Goal: Task Accomplishment & Management: Manage account settings

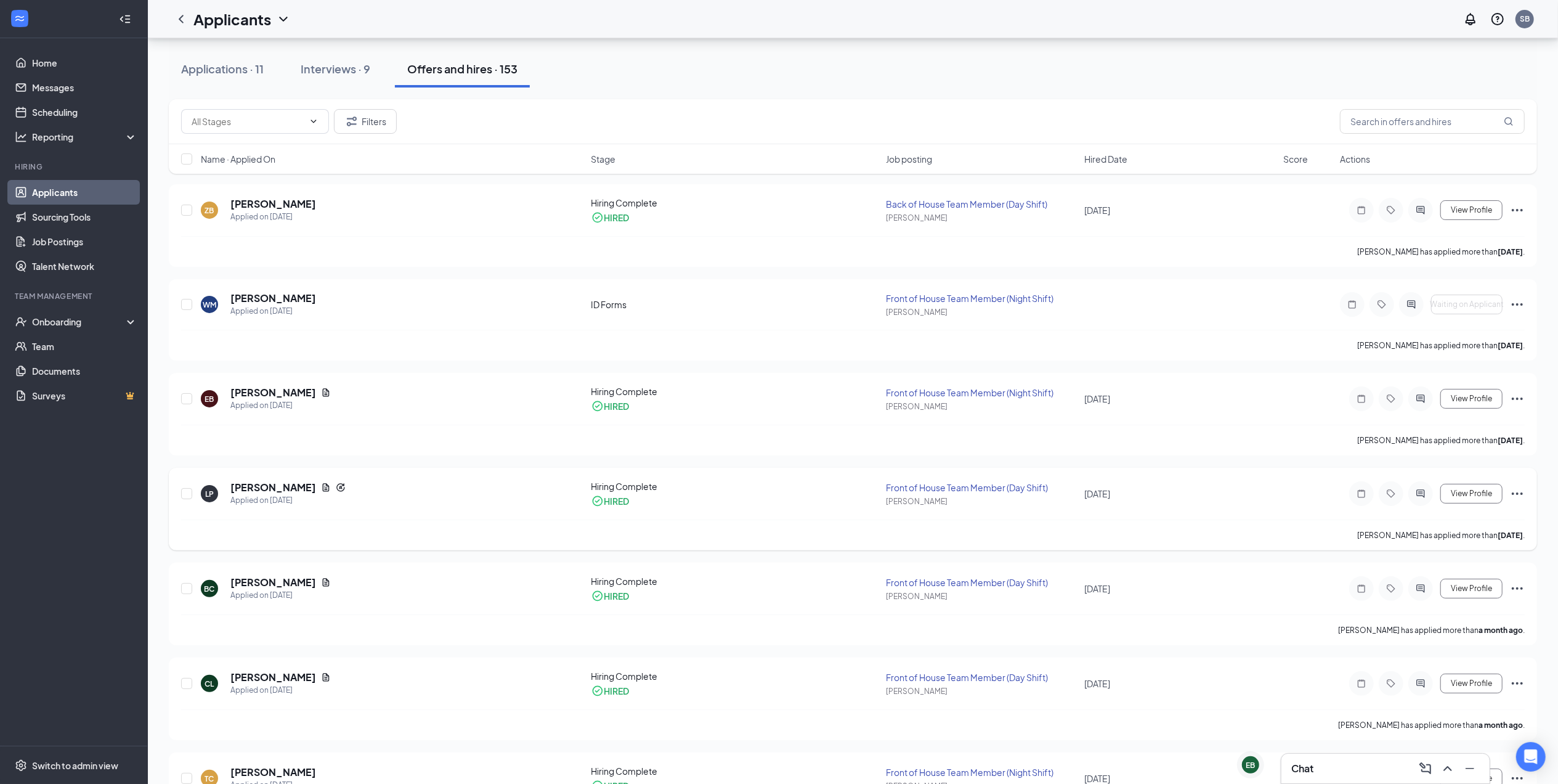
scroll to position [82, 0]
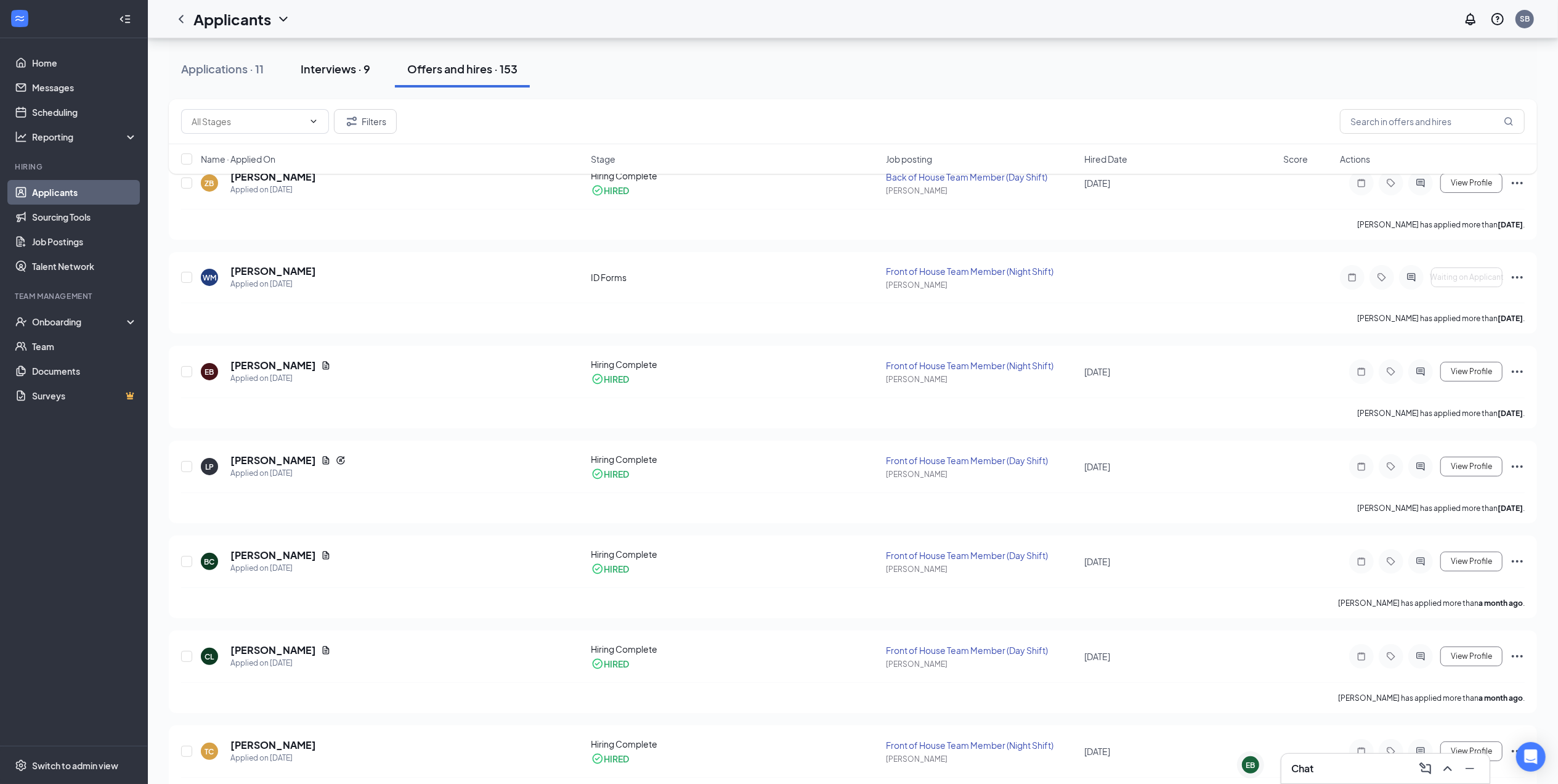
click at [349, 84] on button "Interviews · 9" at bounding box center [336, 69] width 94 height 37
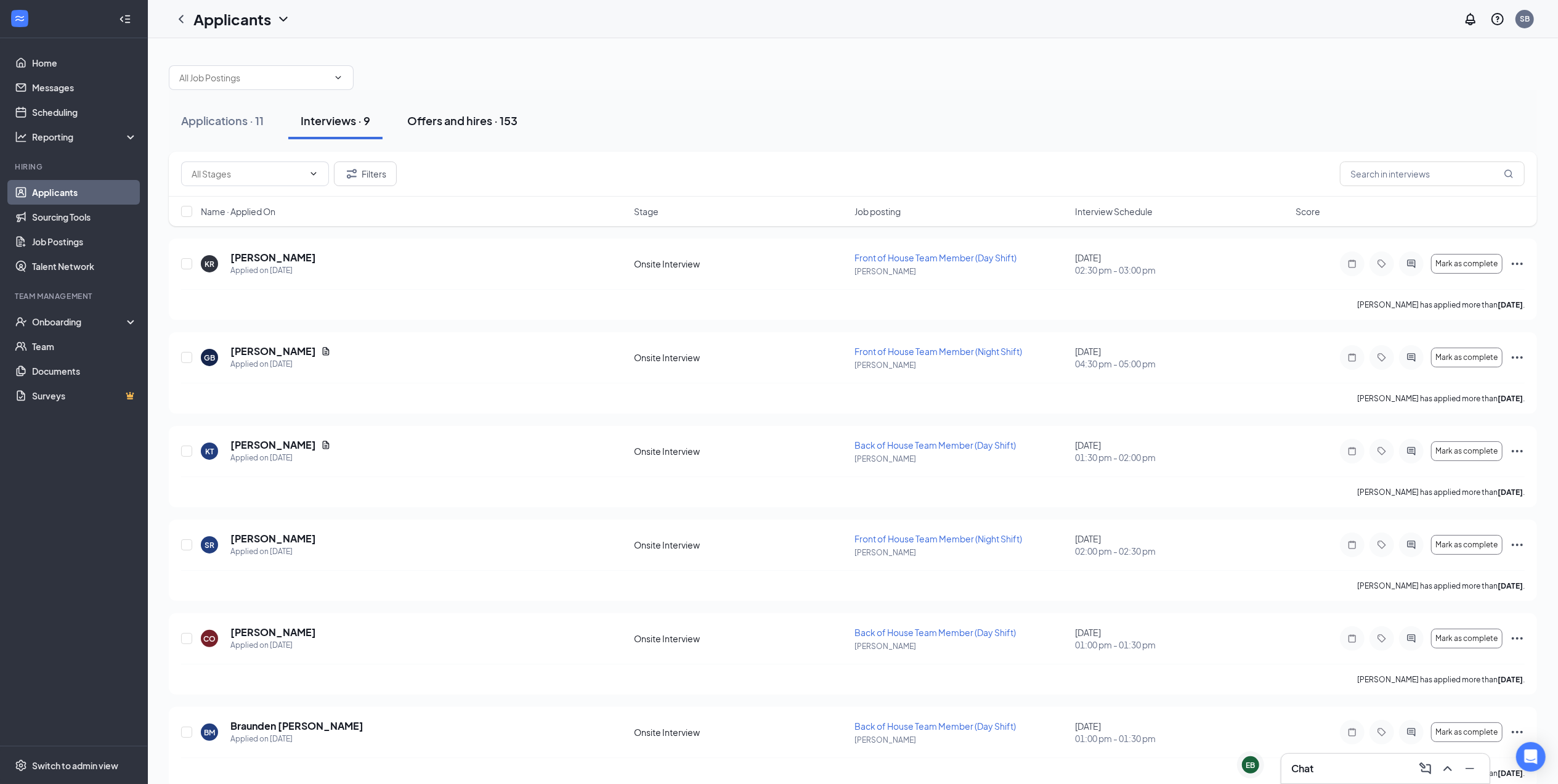
click at [508, 112] on button "Offers and hires · 153" at bounding box center [462, 121] width 135 height 37
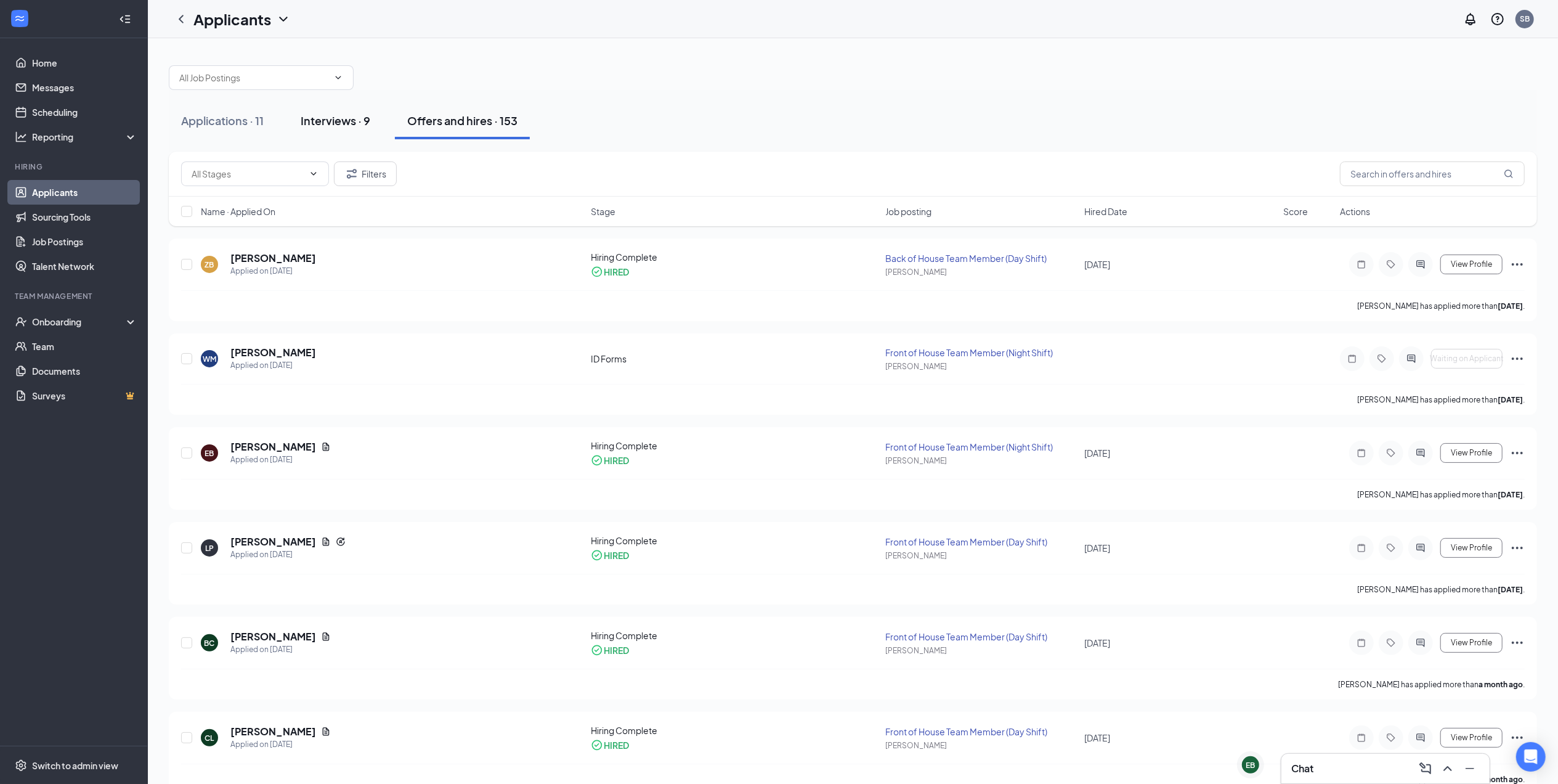
click at [336, 117] on div "Interviews · 9" at bounding box center [336, 120] width 69 height 15
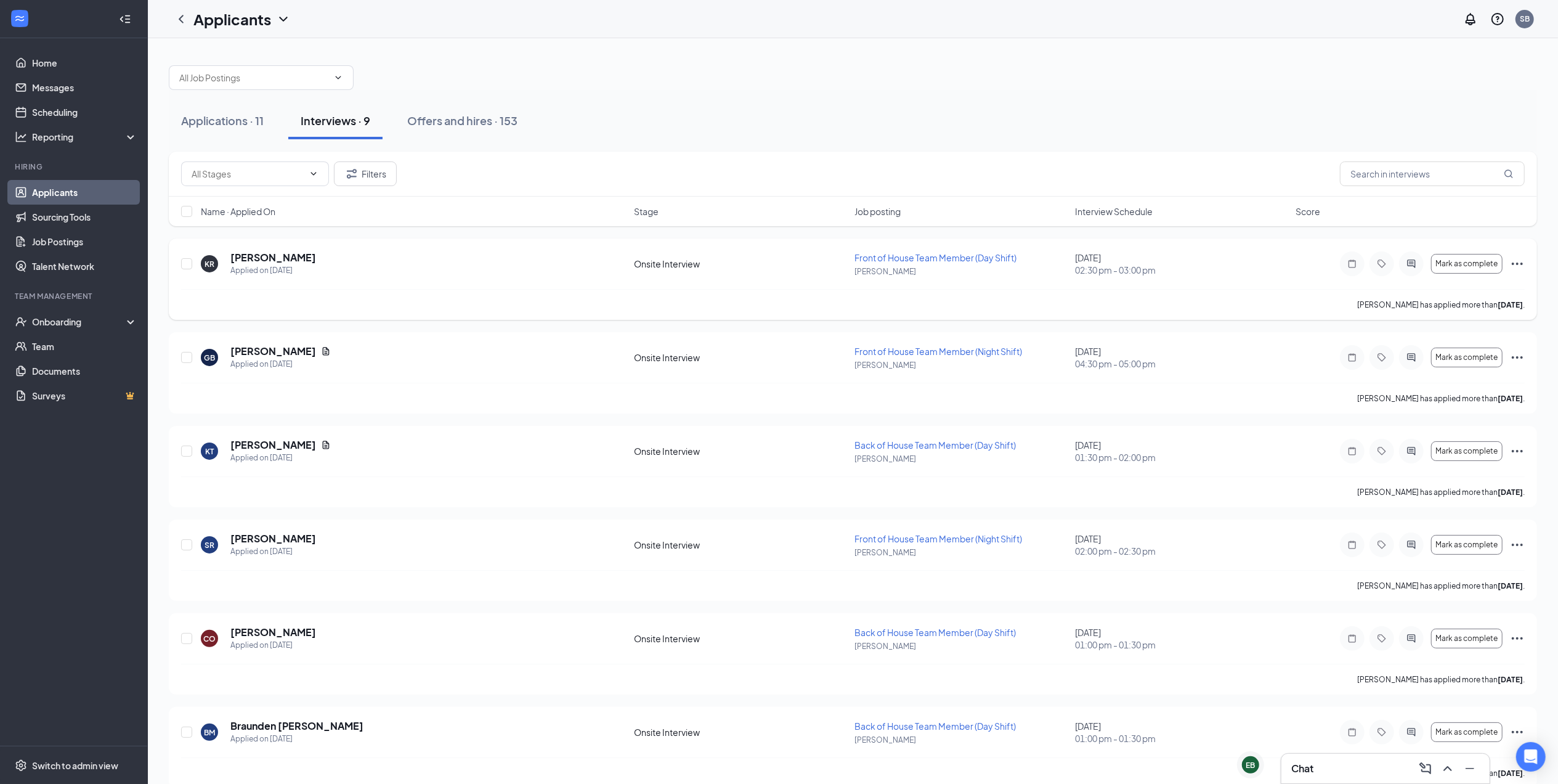
click at [1516, 264] on icon "Ellipses" at bounding box center [1517, 263] width 15 height 15
click at [1448, 661] on p "Print applicant" at bounding box center [1462, 665] width 106 height 12
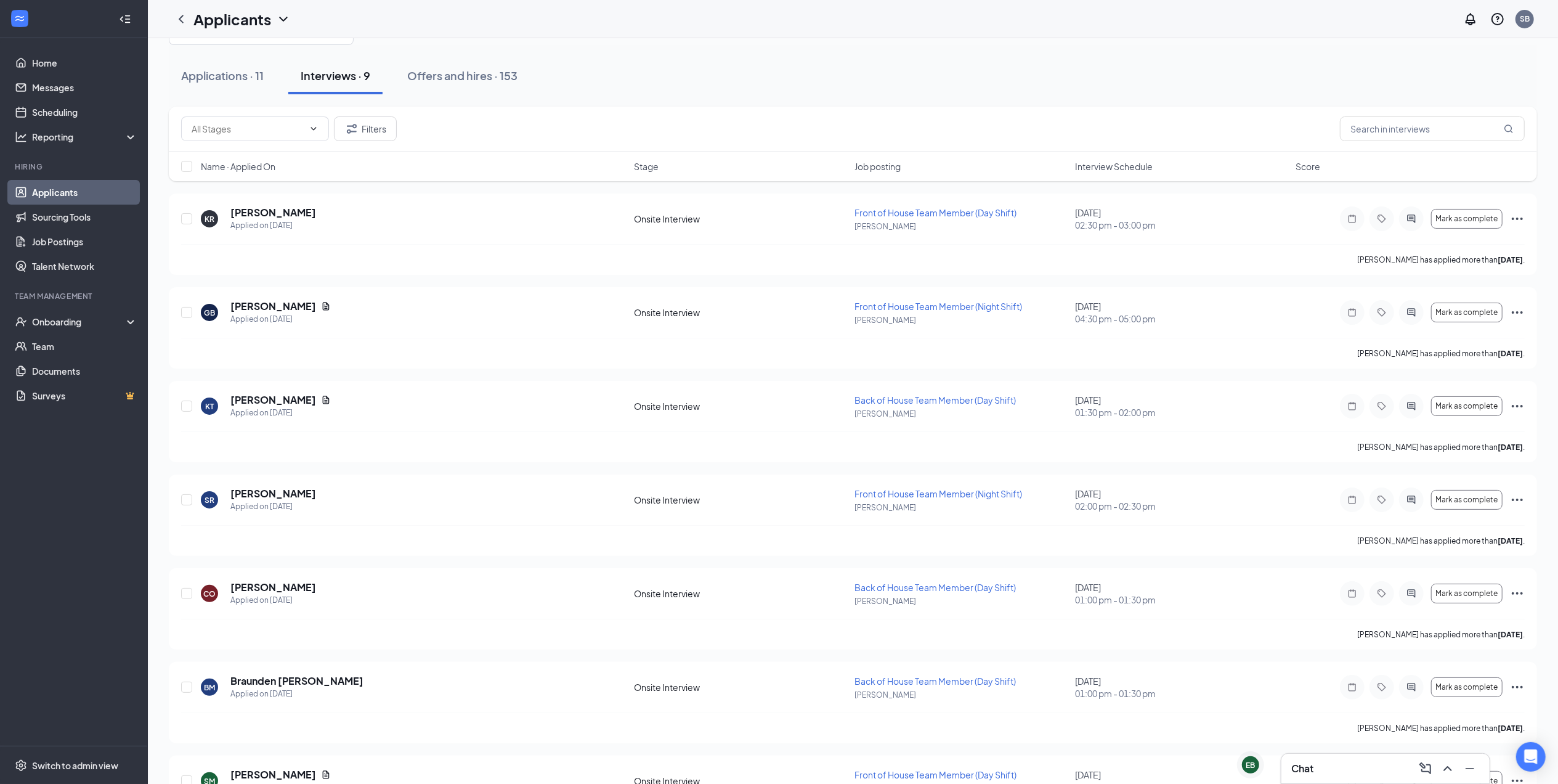
scroll to position [82, 0]
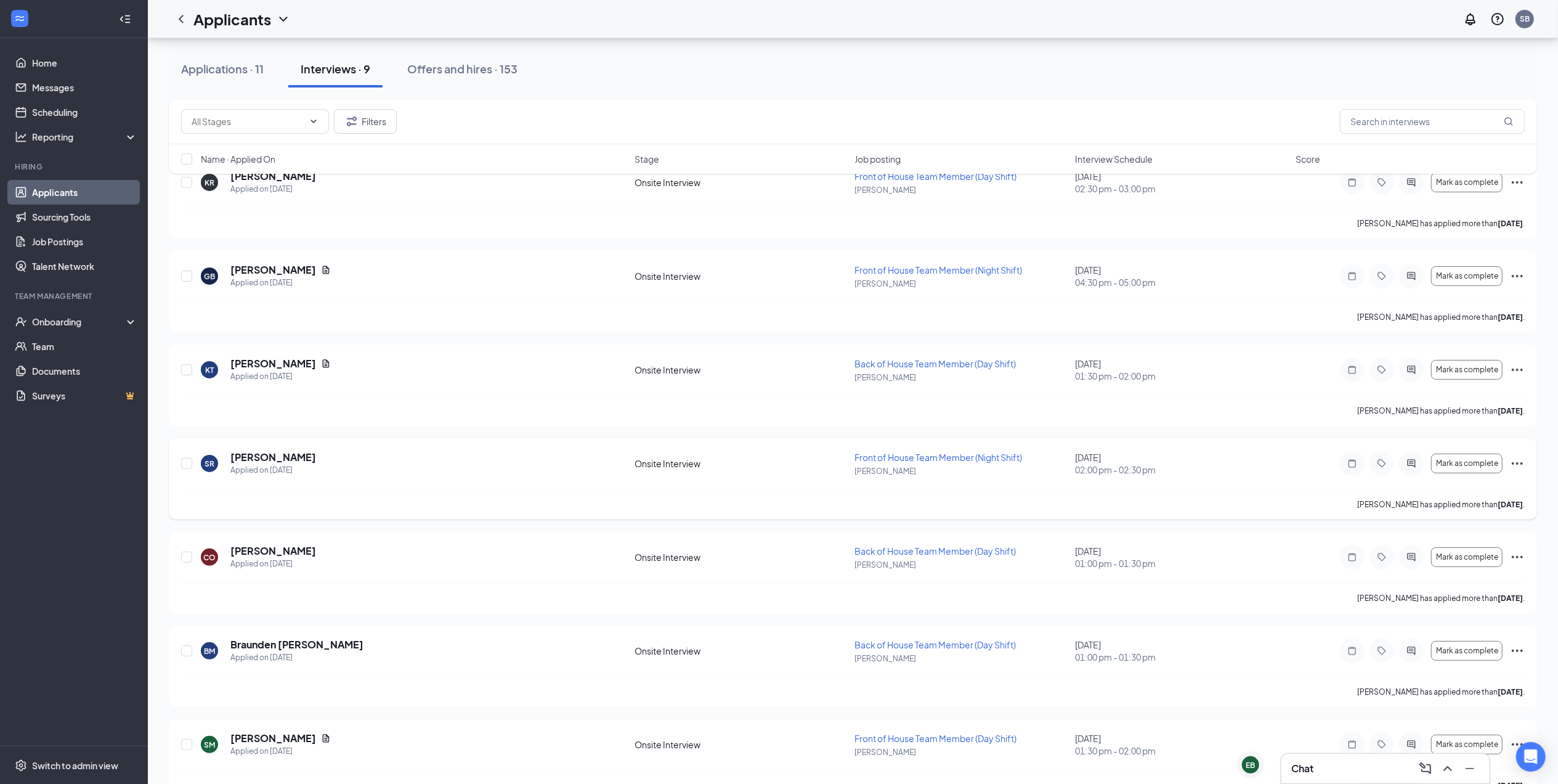
click at [1514, 461] on icon "Ellipses" at bounding box center [1517, 463] width 15 height 15
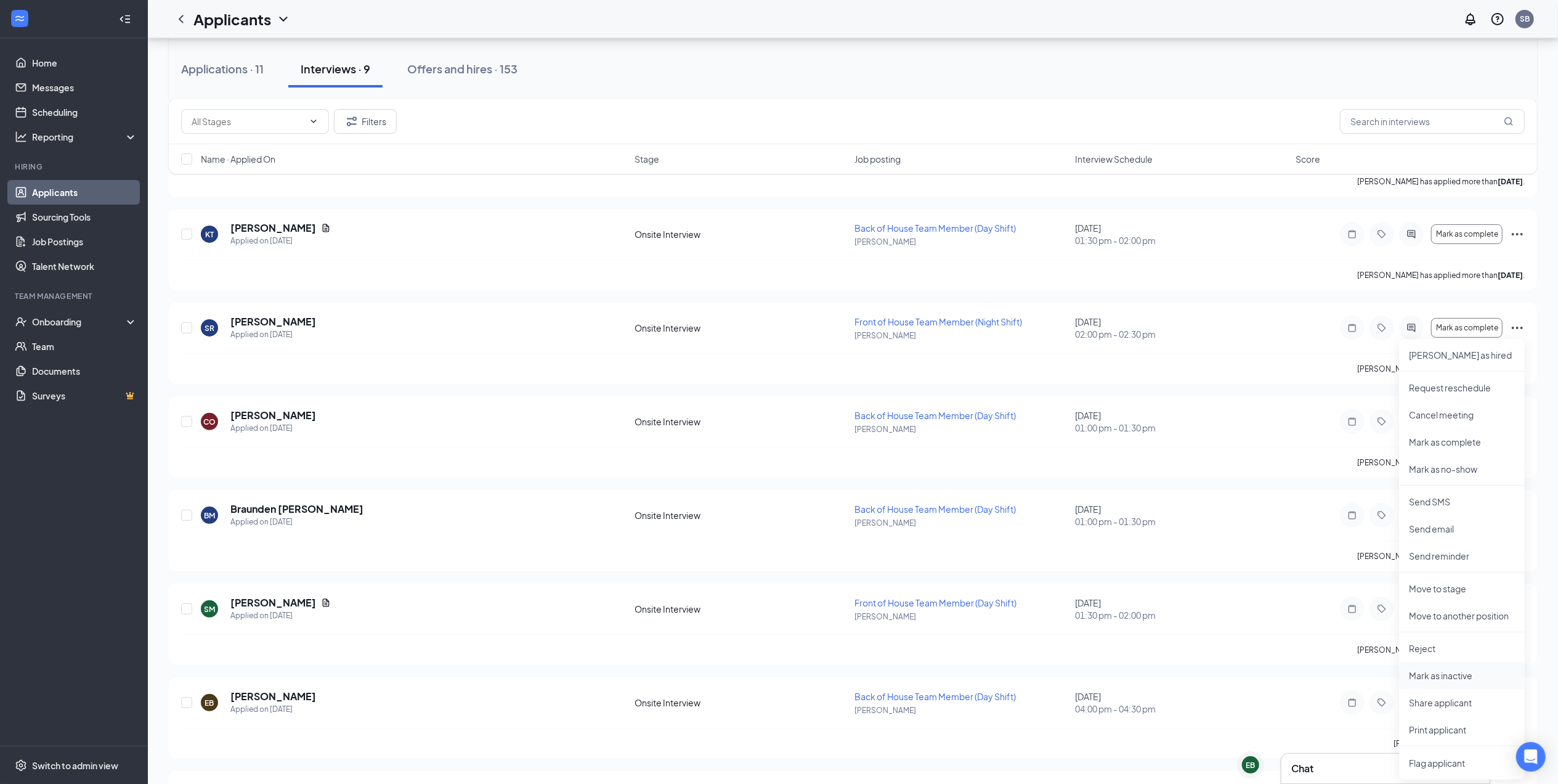
scroll to position [246, 0]
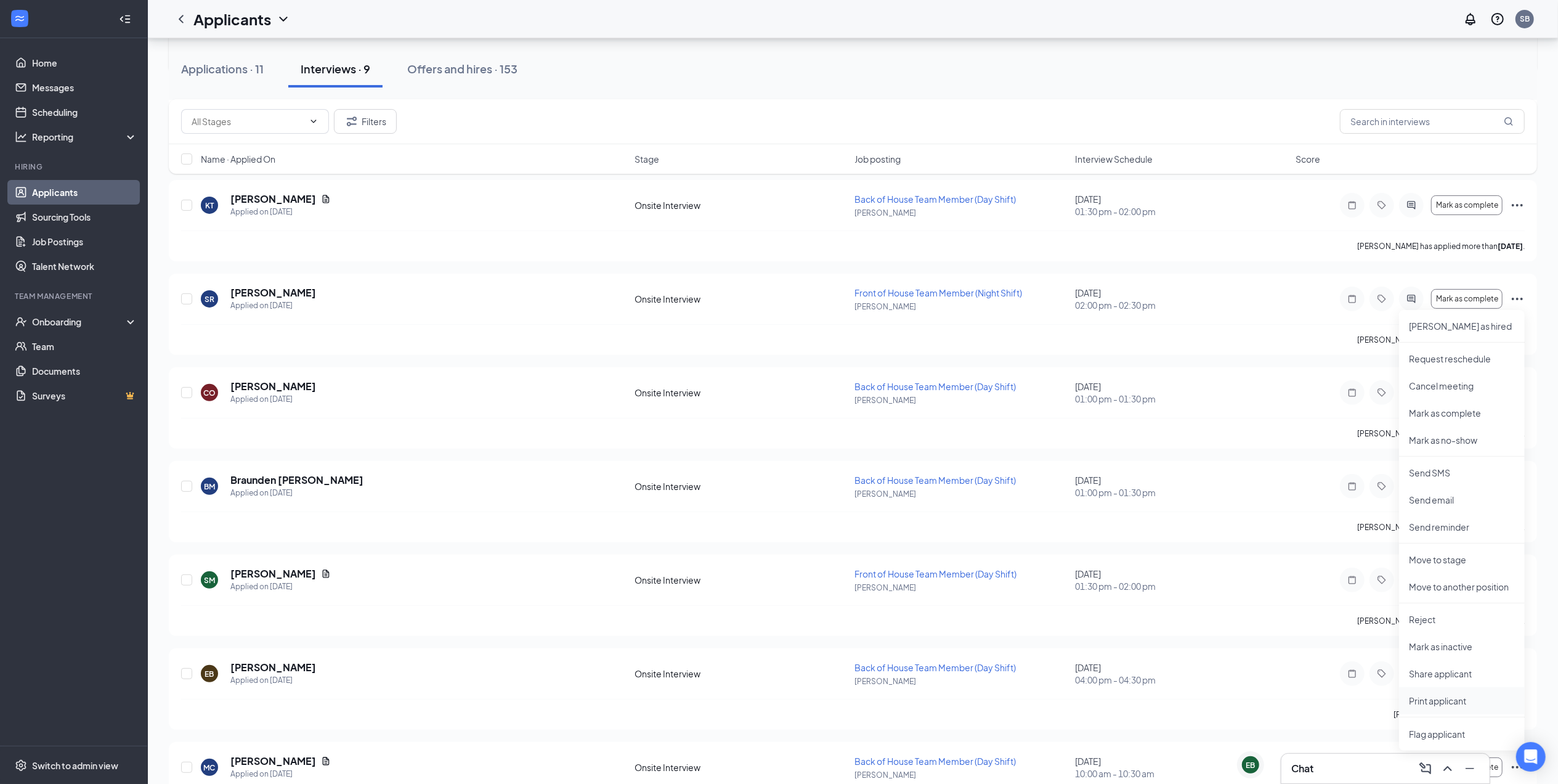
click at [1462, 696] on p "Print applicant" at bounding box center [1462, 701] width 106 height 12
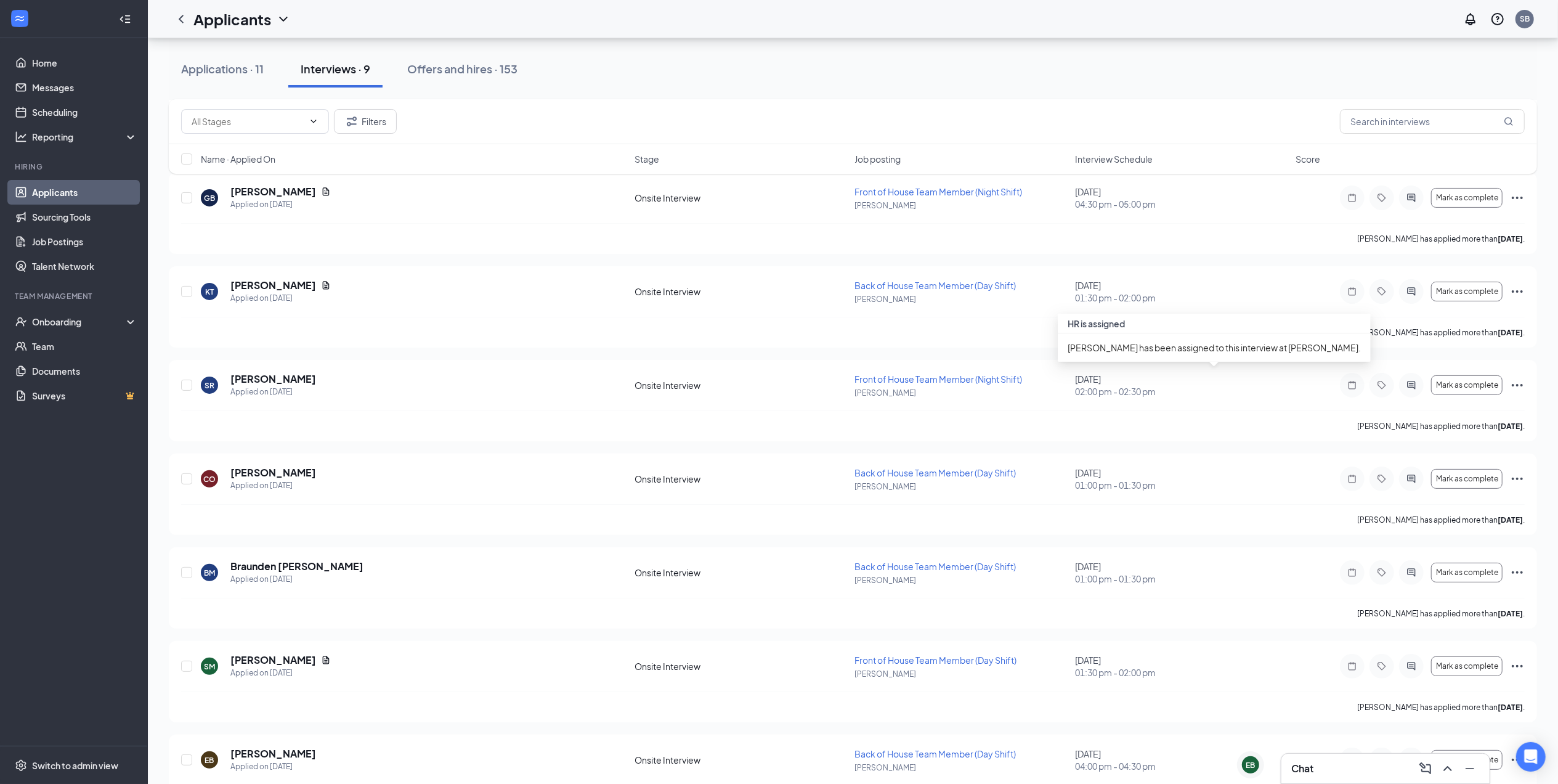
scroll to position [164, 0]
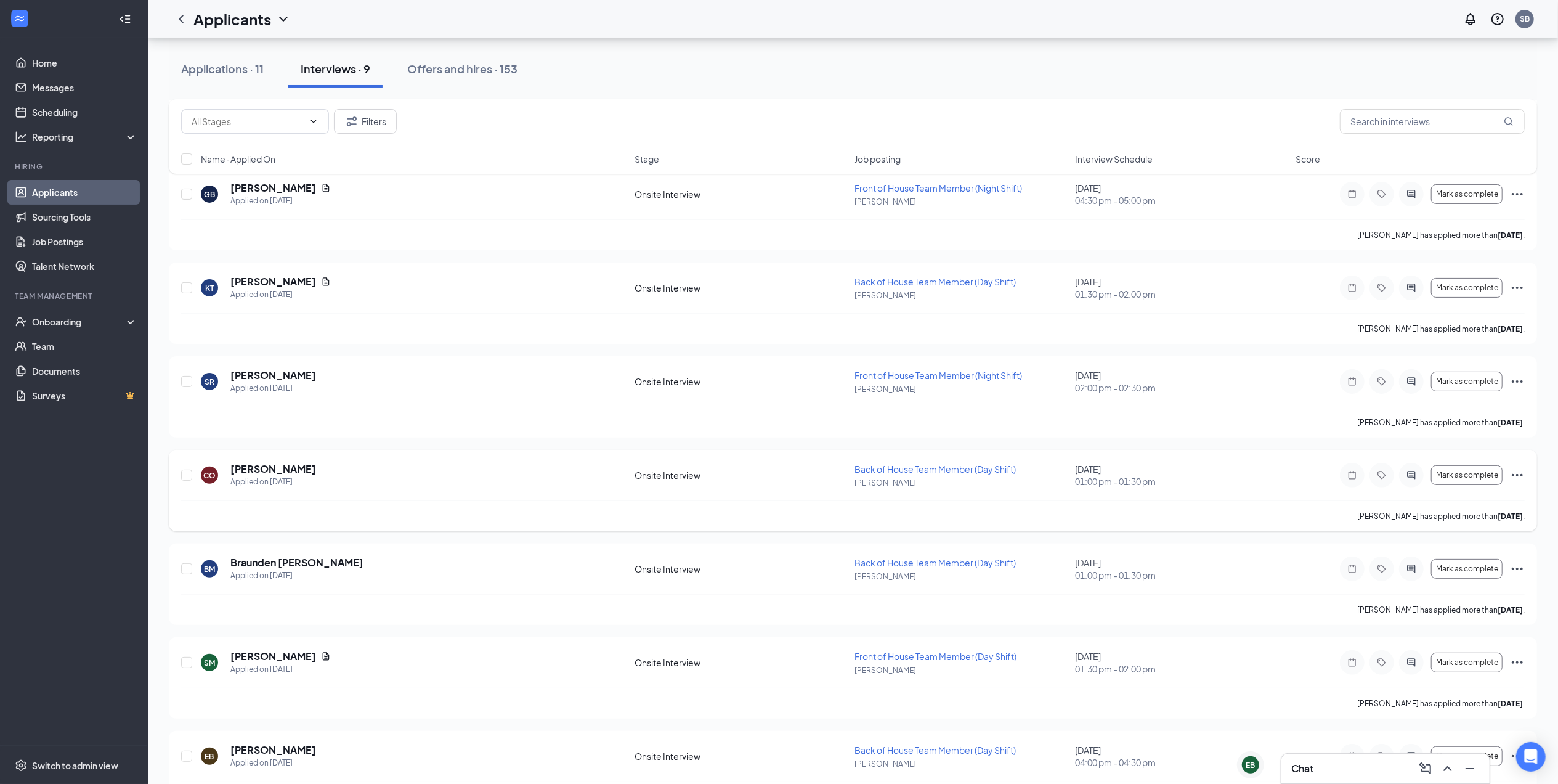
click at [1513, 477] on icon "Ellipses" at bounding box center [1517, 475] width 15 height 15
click at [1452, 417] on p "Print applicant" at bounding box center [1462, 417] width 106 height 12
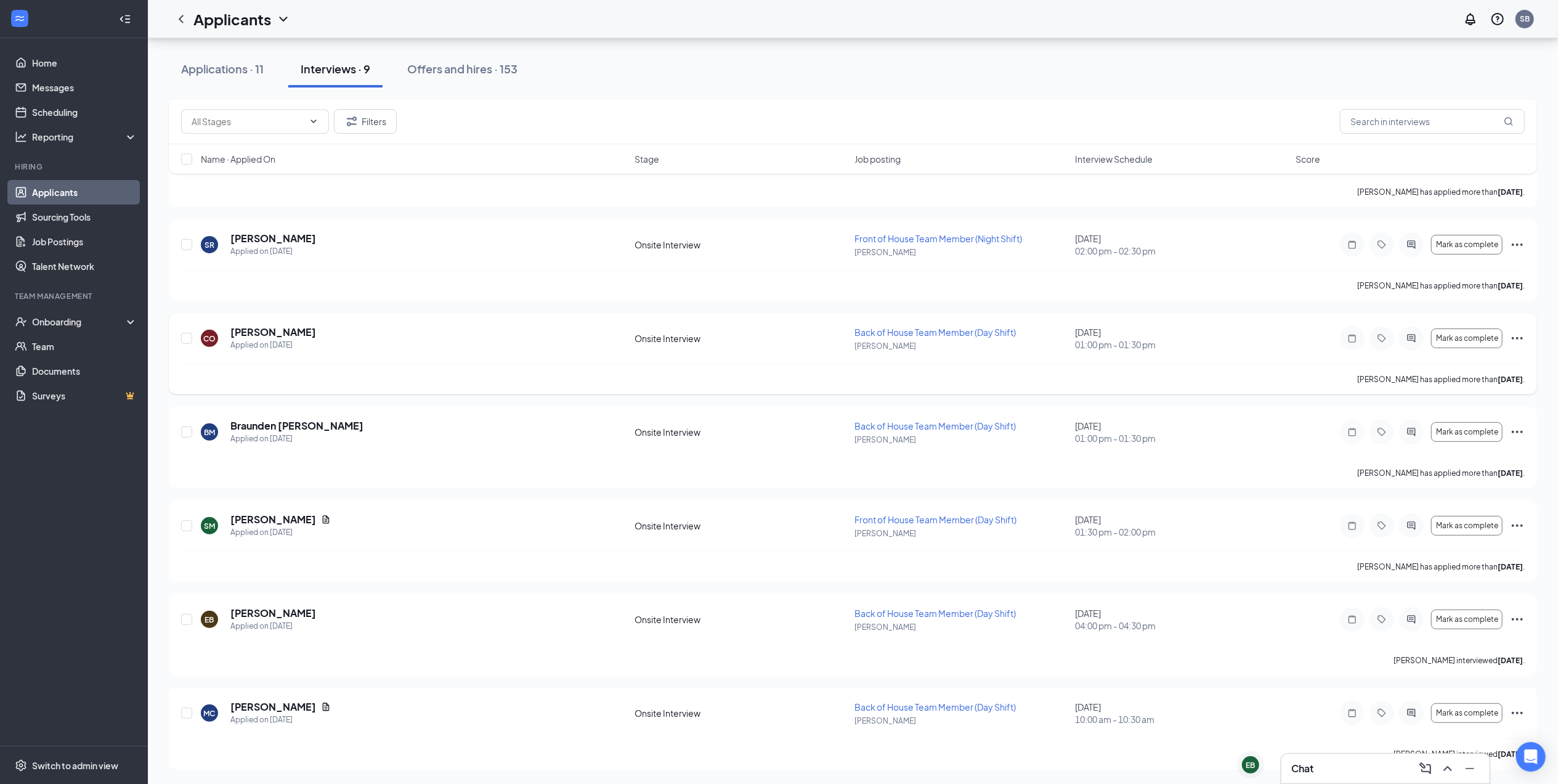
scroll to position [303, 0]
click at [1517, 520] on icon "Ellipses" at bounding box center [1517, 525] width 15 height 15
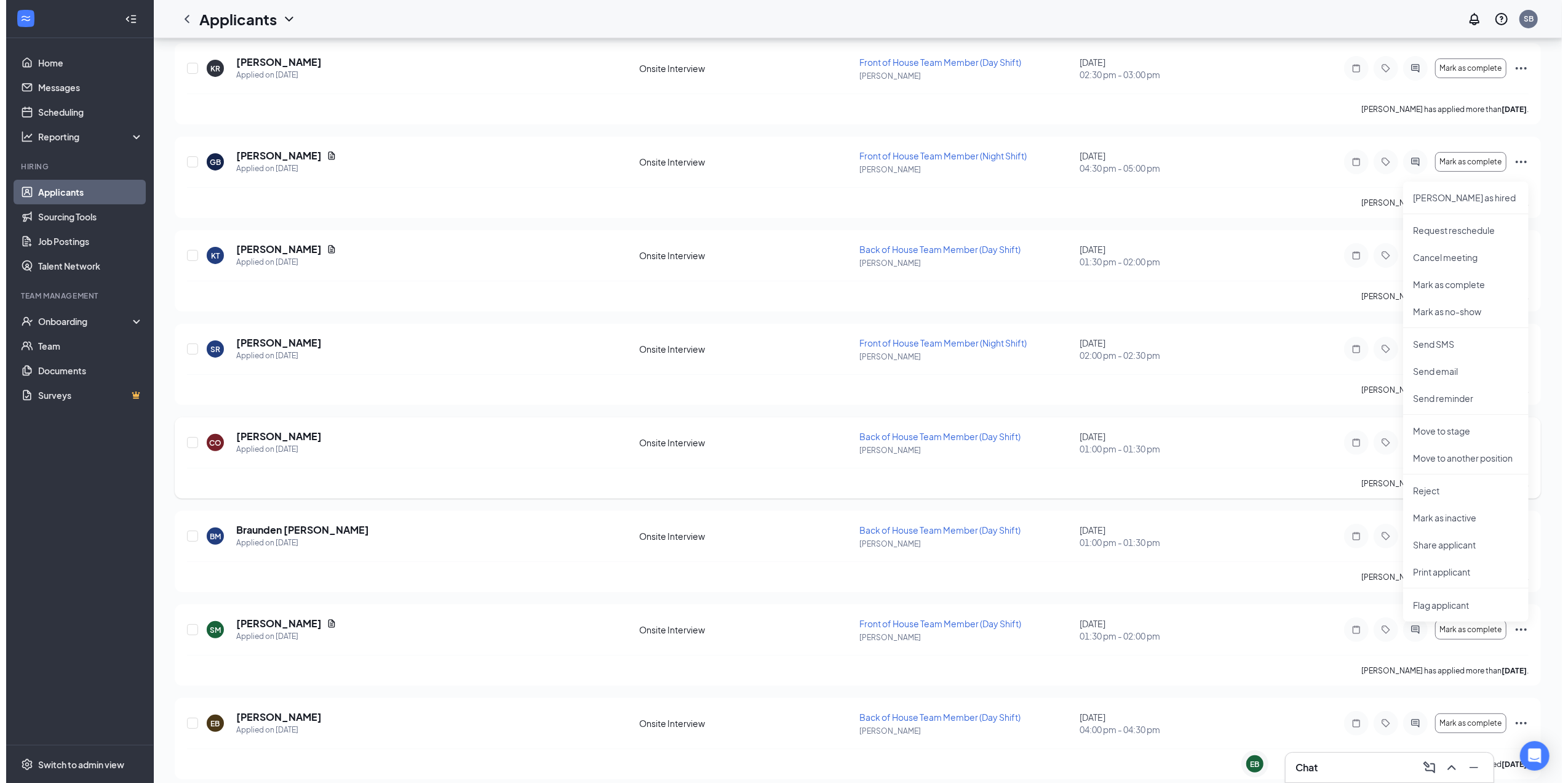
scroll to position [0, 0]
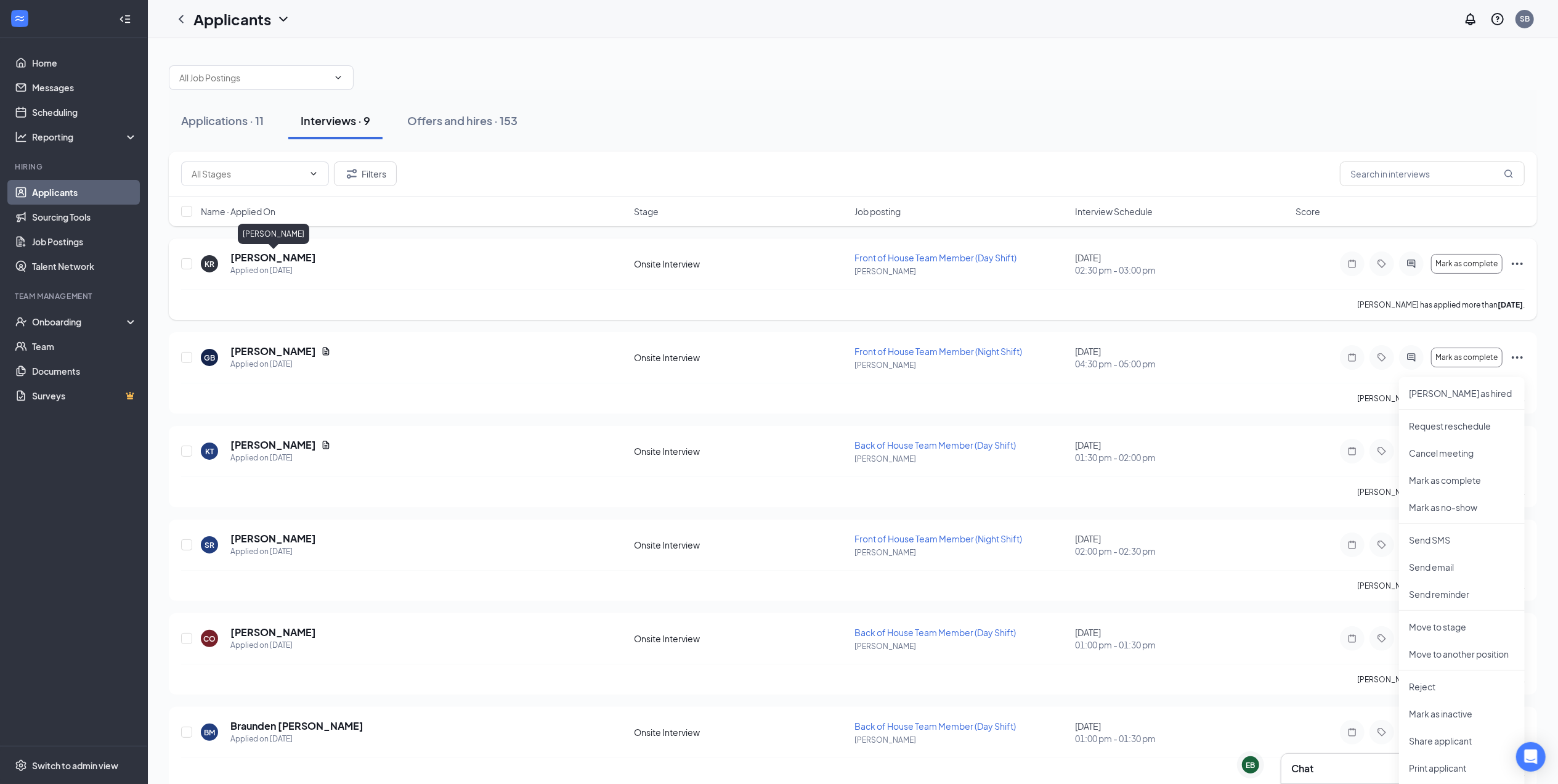
click at [270, 255] on h5 "[PERSON_NAME]" at bounding box center [273, 258] width 86 height 14
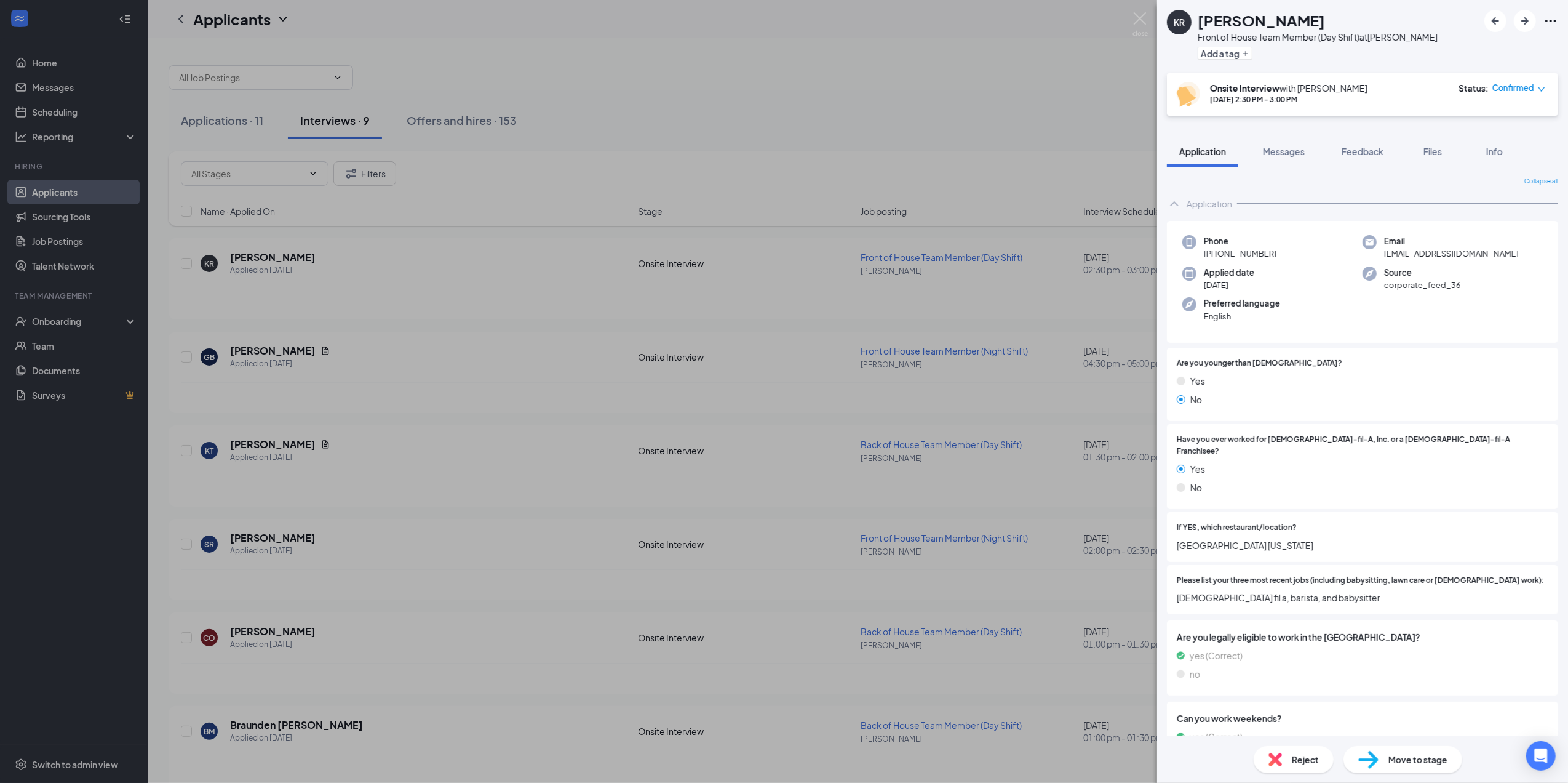
click at [872, 377] on div "KR [PERSON_NAME] Front of House Team Member (Day Shift) at [PERSON_NAME] Add a …" at bounding box center [784, 392] width 1568 height 783
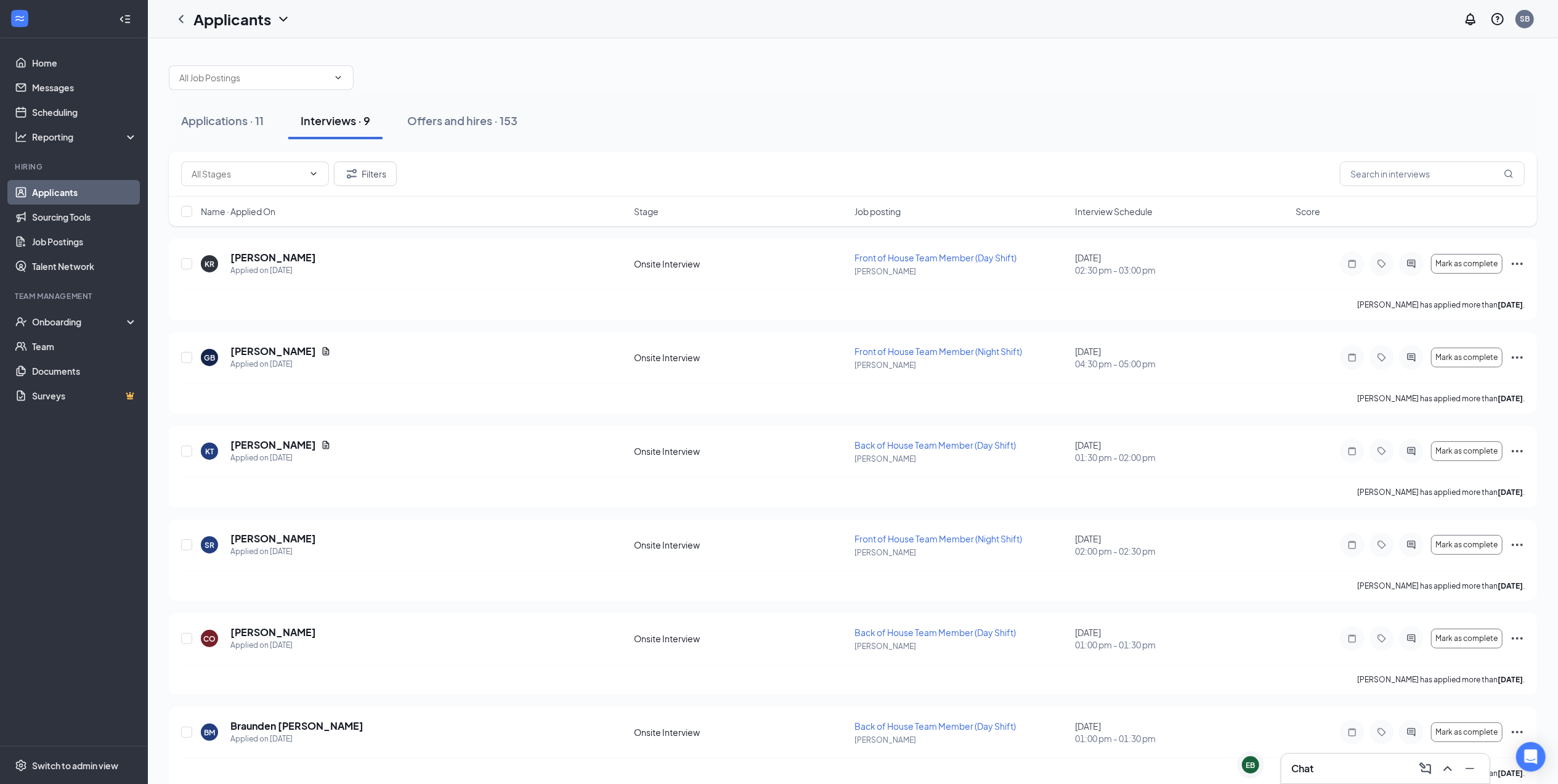
click at [871, 100] on div "Applications · 11 Interviews · 9 Offers and hires · 153" at bounding box center [853, 121] width 1368 height 62
click at [285, 258] on h5 "[PERSON_NAME]" at bounding box center [273, 258] width 86 height 14
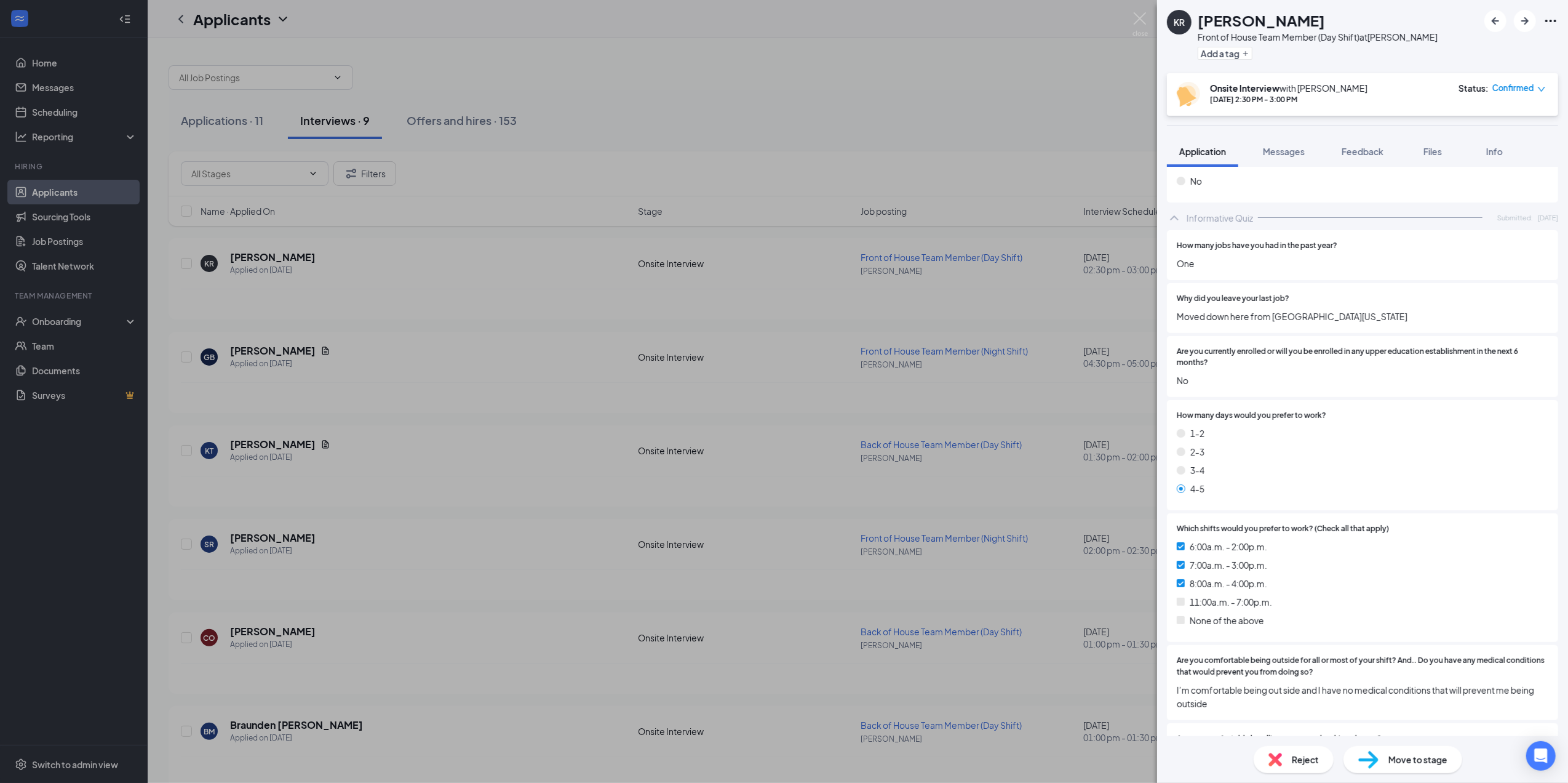
scroll to position [985, 0]
click at [1210, 311] on div "Why did you leave your last job? Moved down here from [GEOGRAPHIC_DATA][US_STAT…" at bounding box center [1363, 307] width 391 height 50
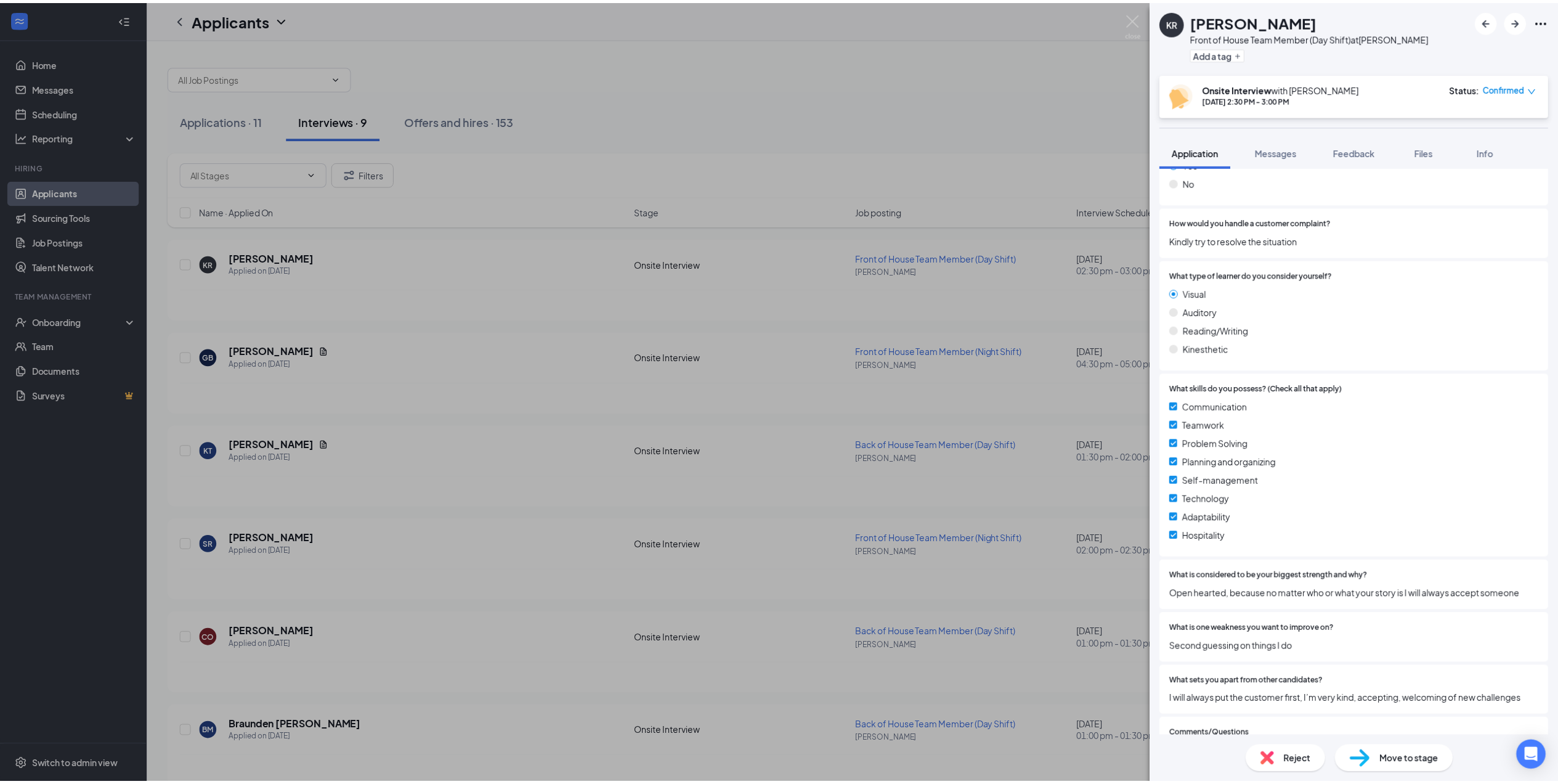
scroll to position [1587, 0]
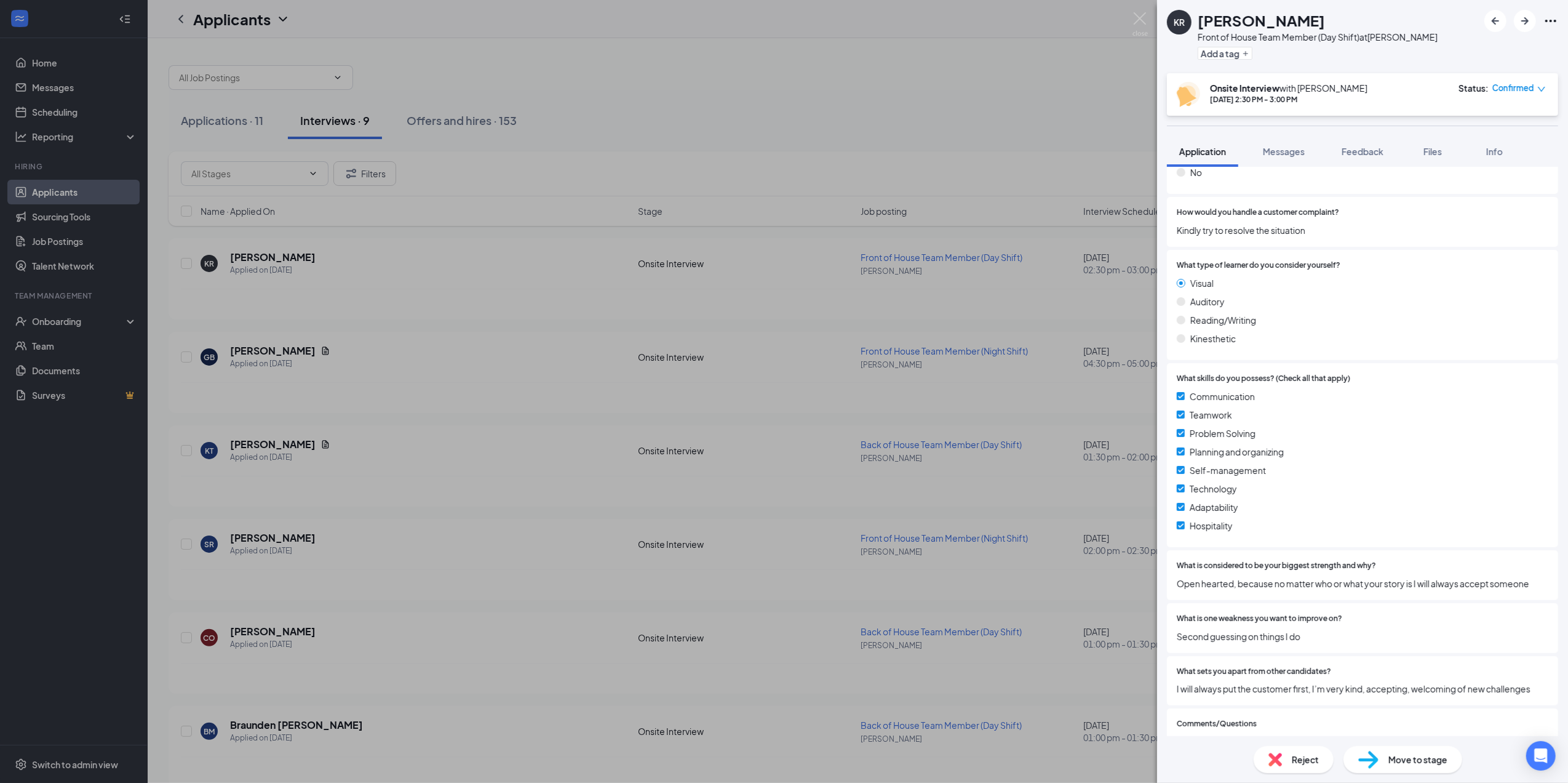
click at [1044, 556] on div "KR [PERSON_NAME] Front of House Team Member (Day Shift) at [PERSON_NAME] Add a …" at bounding box center [784, 392] width 1568 height 783
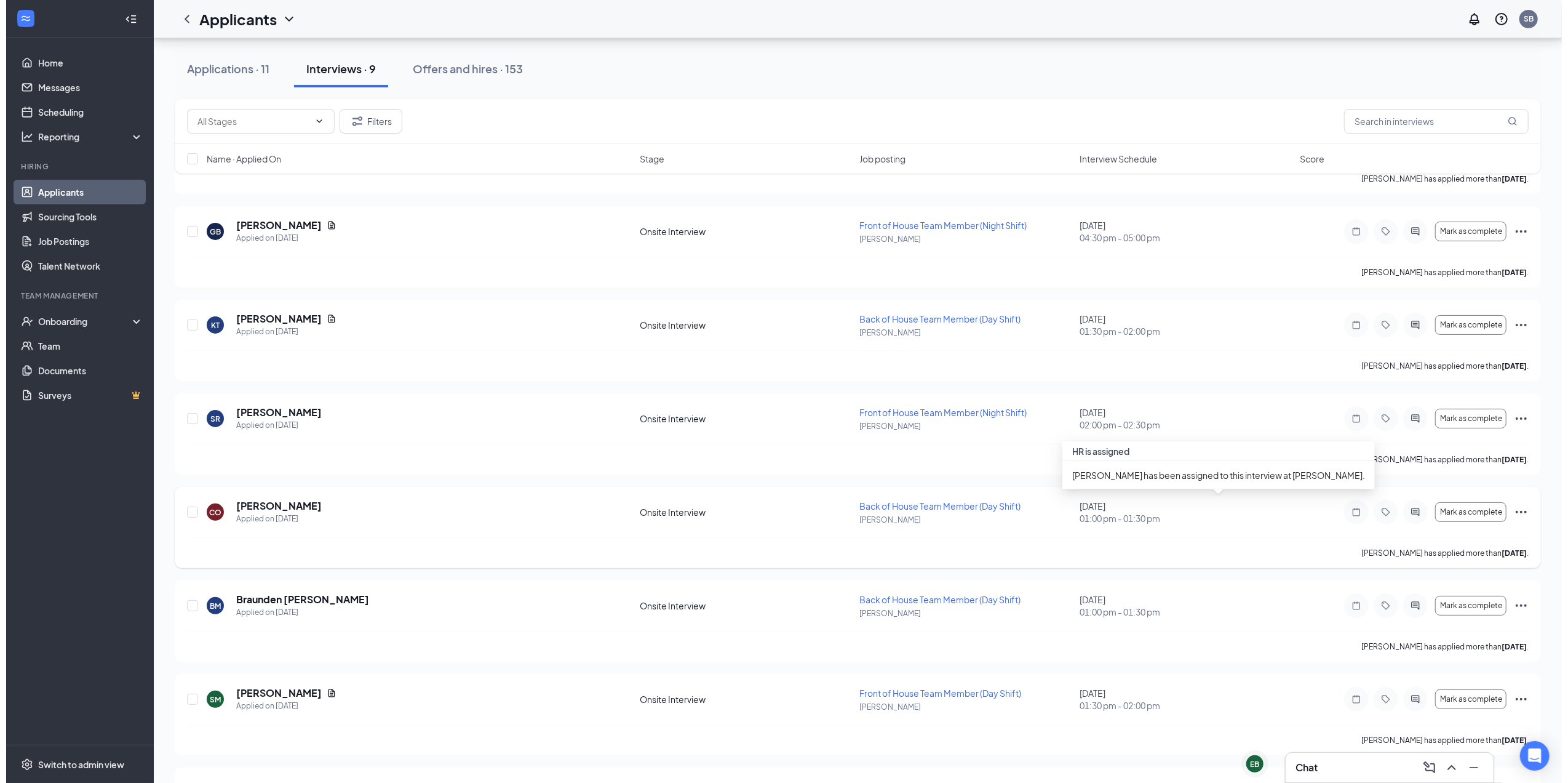
scroll to position [163, 0]
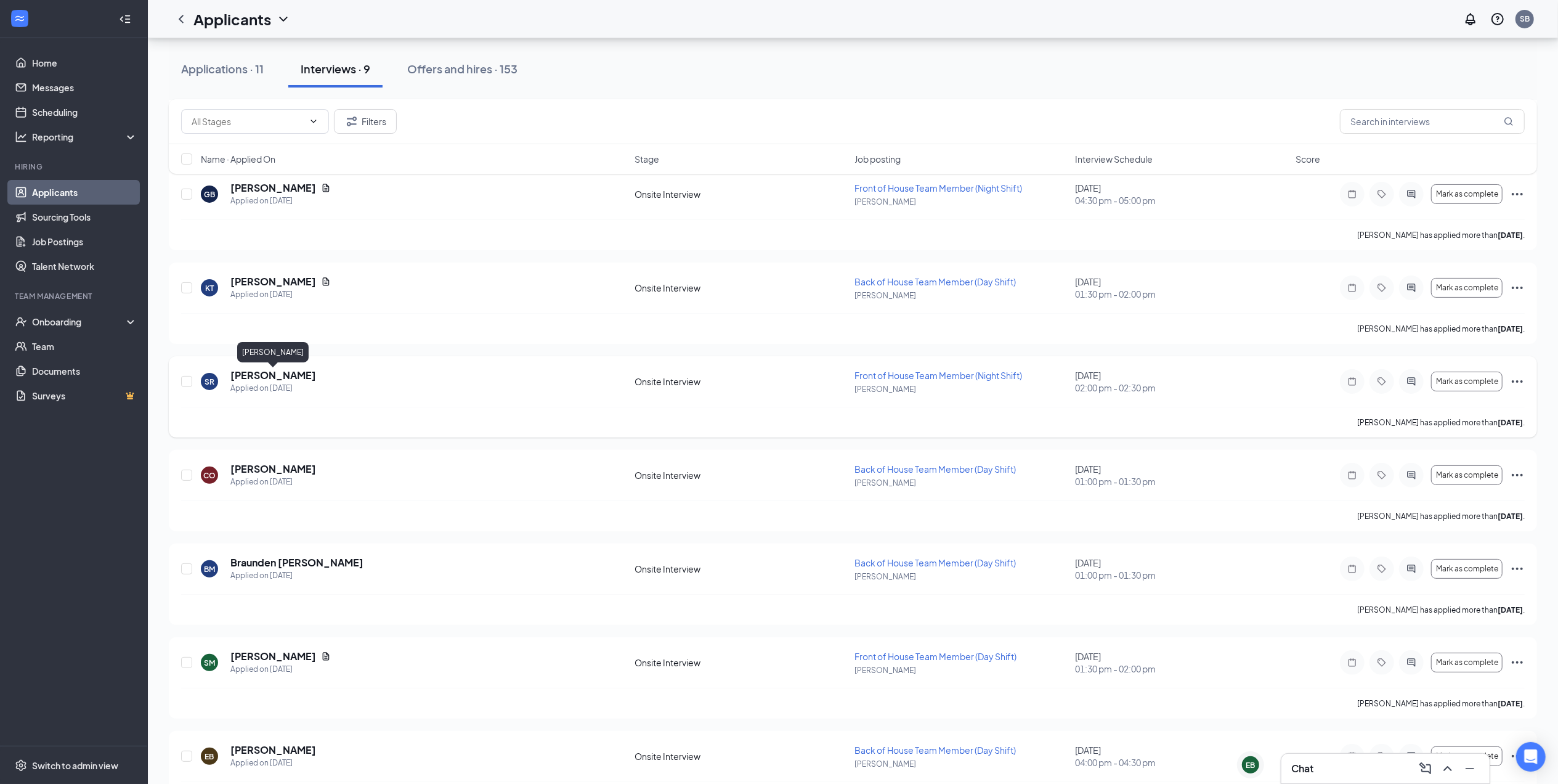
click at [282, 373] on h5 "[PERSON_NAME]" at bounding box center [273, 376] width 86 height 14
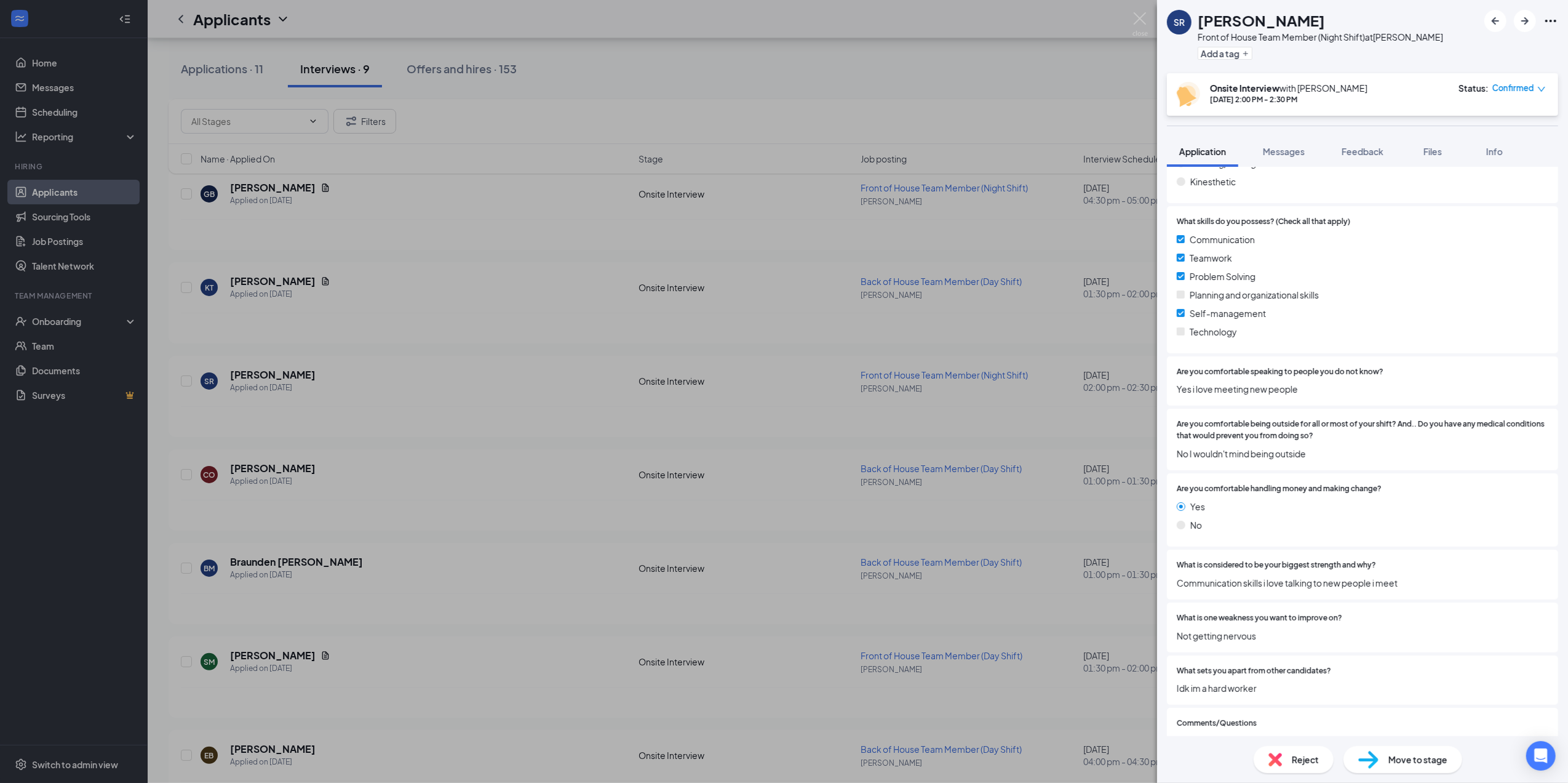
scroll to position [1736, 0]
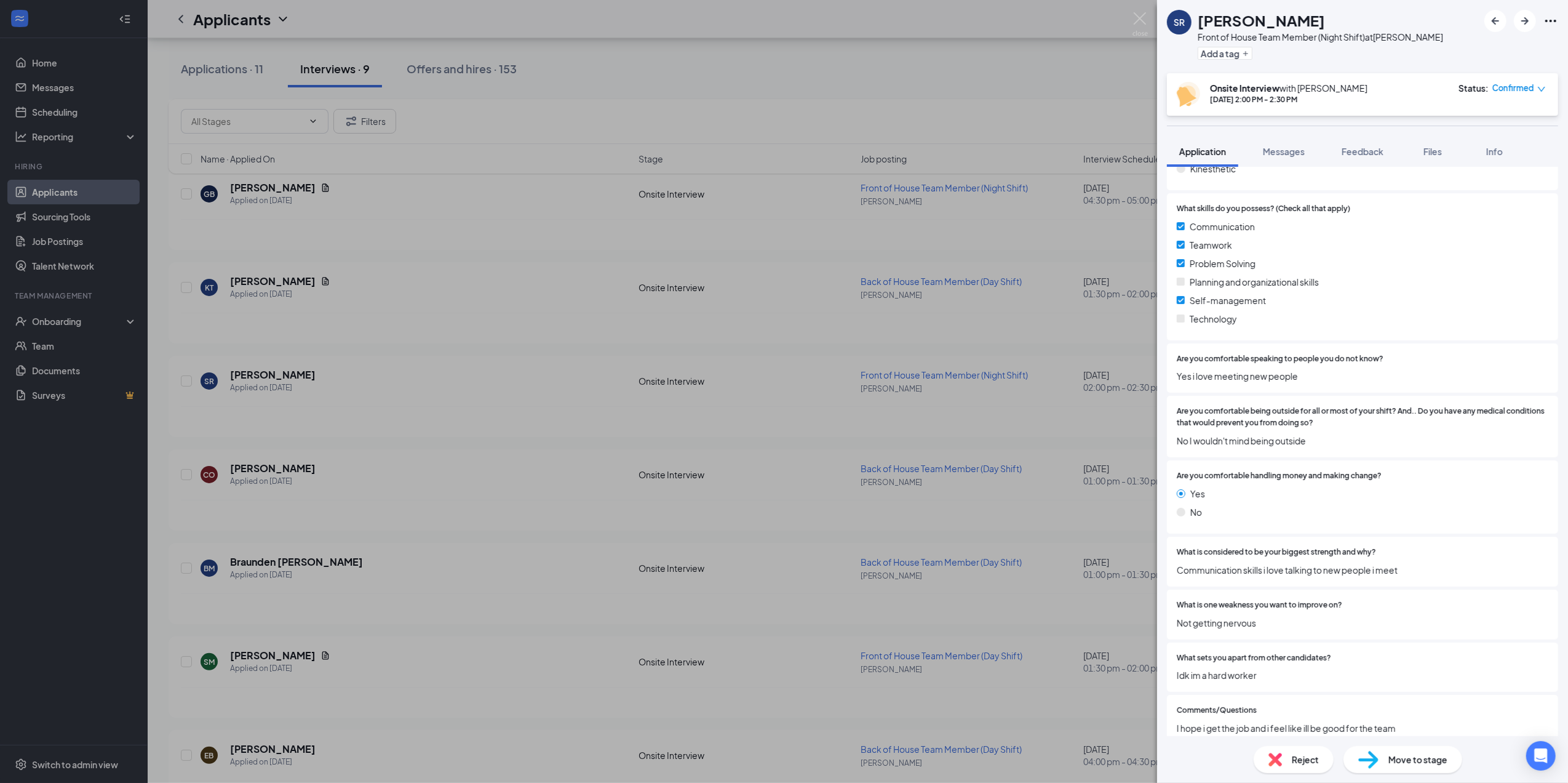
click at [954, 511] on div "SR [PERSON_NAME] Front of House Team Member (Night Shift) at [PERSON_NAME] Add …" at bounding box center [784, 392] width 1568 height 783
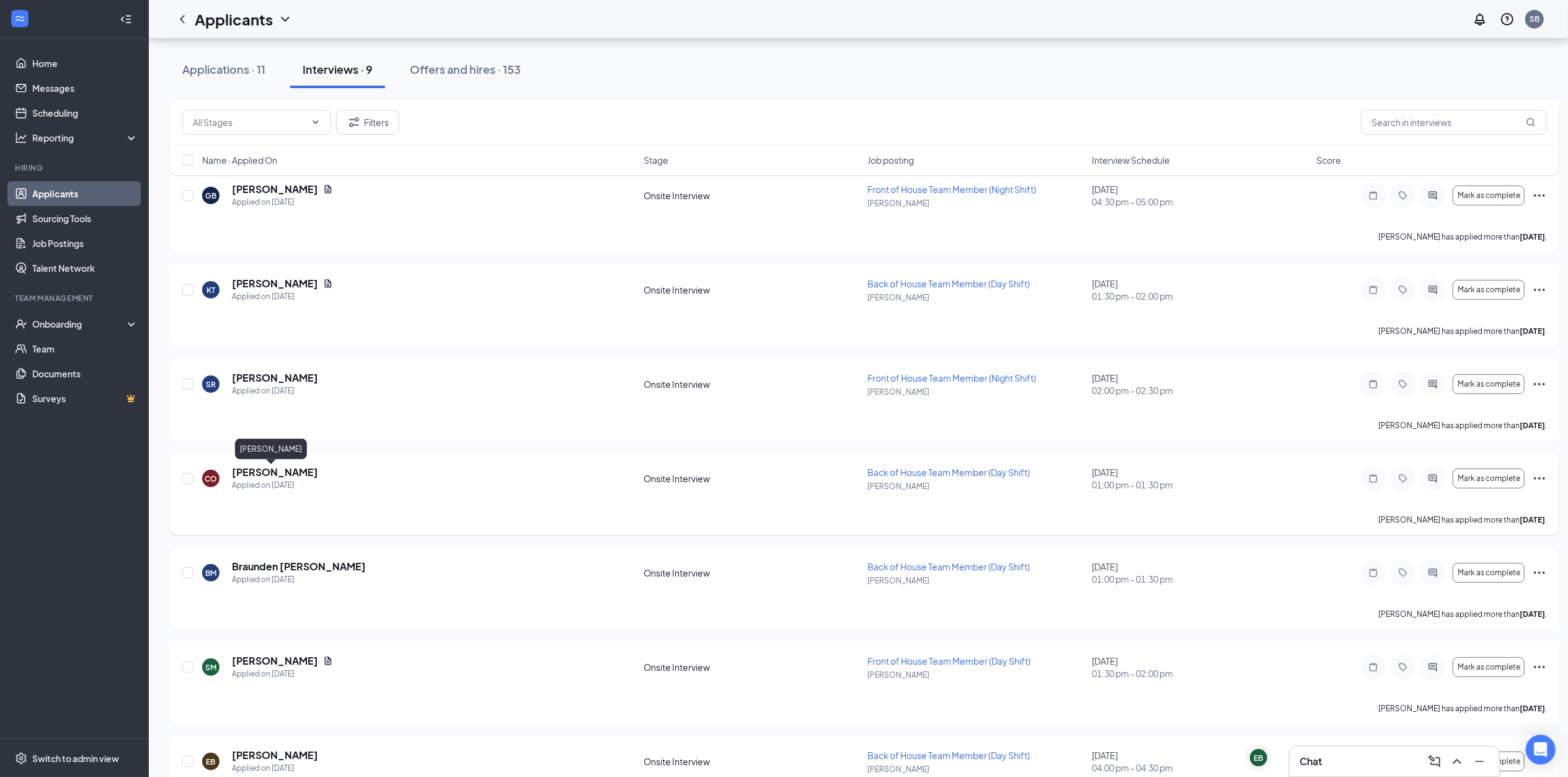
click at [254, 465] on h5 "[PERSON_NAME]" at bounding box center [275, 472] width 86 height 14
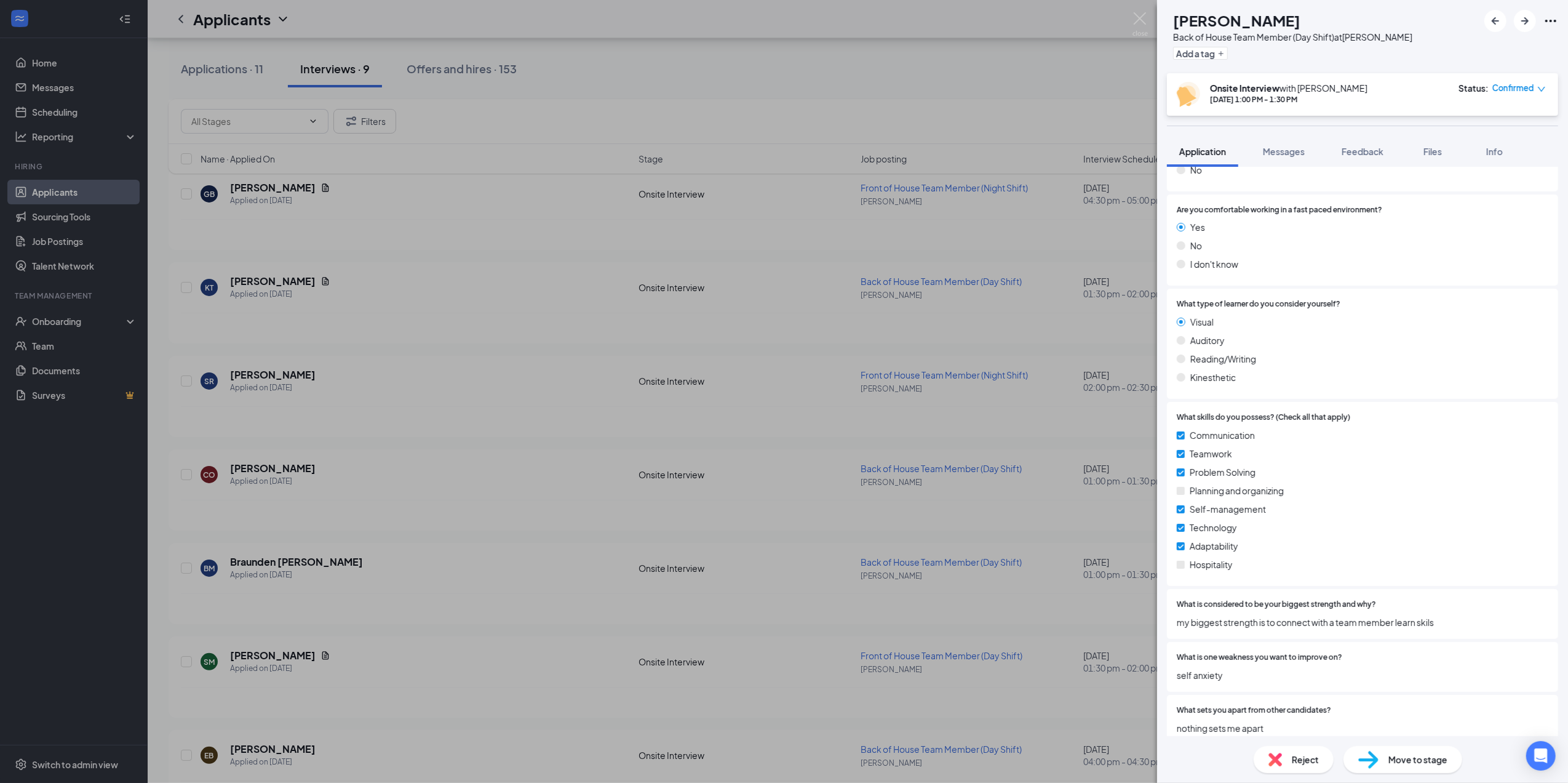
scroll to position [1639, 0]
